Goal: Information Seeking & Learning: Compare options

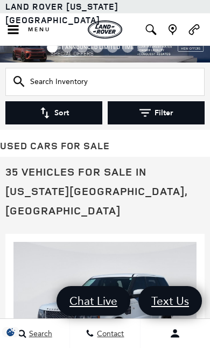
scroll to position [33, 0]
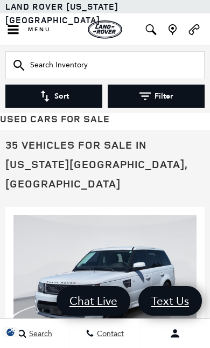
click at [150, 94] on icon "button" at bounding box center [144, 95] width 11 height 11
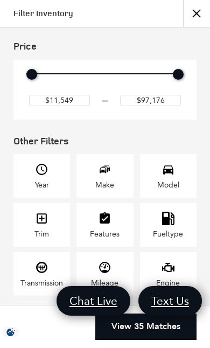
click at [106, 181] on span "Make" at bounding box center [104, 172] width 13 height 18
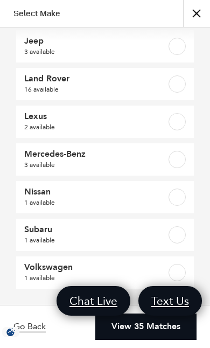
click at [173, 120] on label at bounding box center [176, 121] width 17 height 17
checkbox input "true"
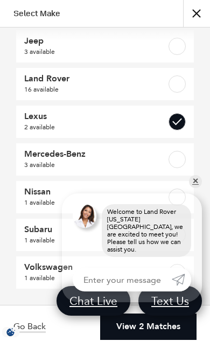
scroll to position [203, 0]
click at [192, 12] on button "close" at bounding box center [196, 13] width 27 height 27
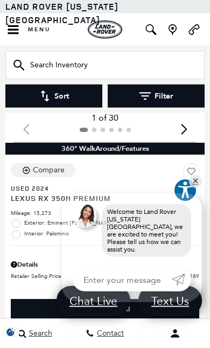
scroll to position [275, 0]
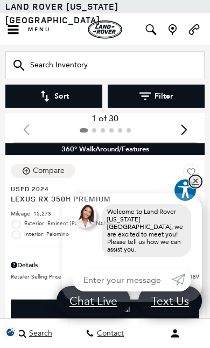
click at [201, 181] on link "✕" at bounding box center [195, 181] width 13 height 13
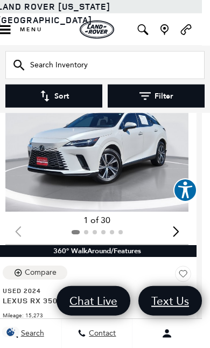
scroll to position [173, 8]
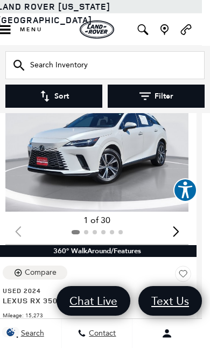
click at [175, 220] on div "Next slide" at bounding box center [175, 232] width 15 height 24
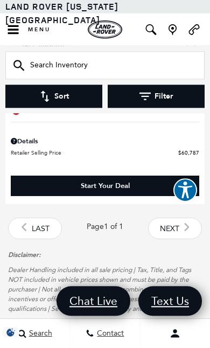
scroll to position [773, 0]
